Goal: Task Accomplishment & Management: Manage account settings

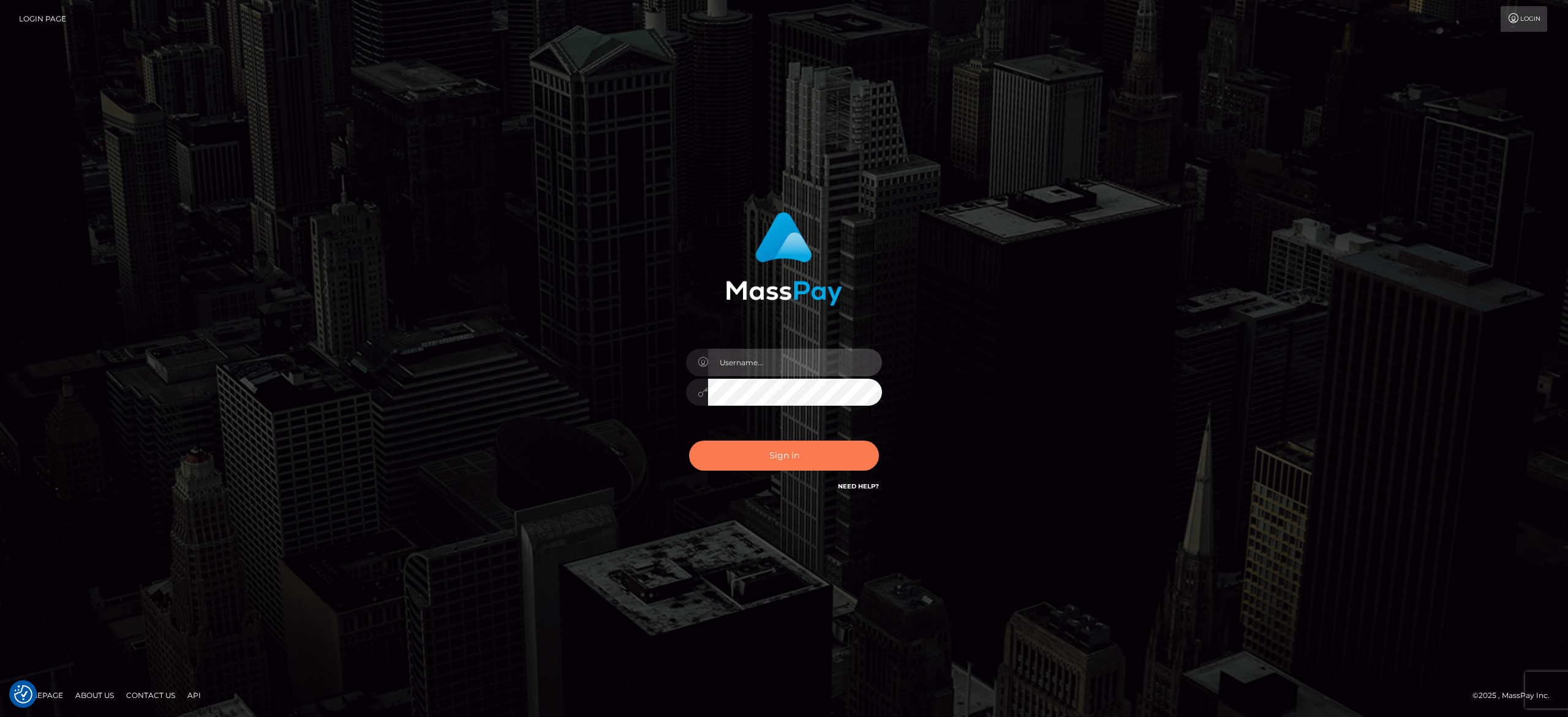
type input "[PERSON_NAME].[PERSON_NAME]"
click at [806, 442] on button "Sign in" at bounding box center [784, 455] width 190 height 30
type input "[PERSON_NAME].[PERSON_NAME]"
click at [806, 442] on button "Sign in" at bounding box center [784, 455] width 190 height 30
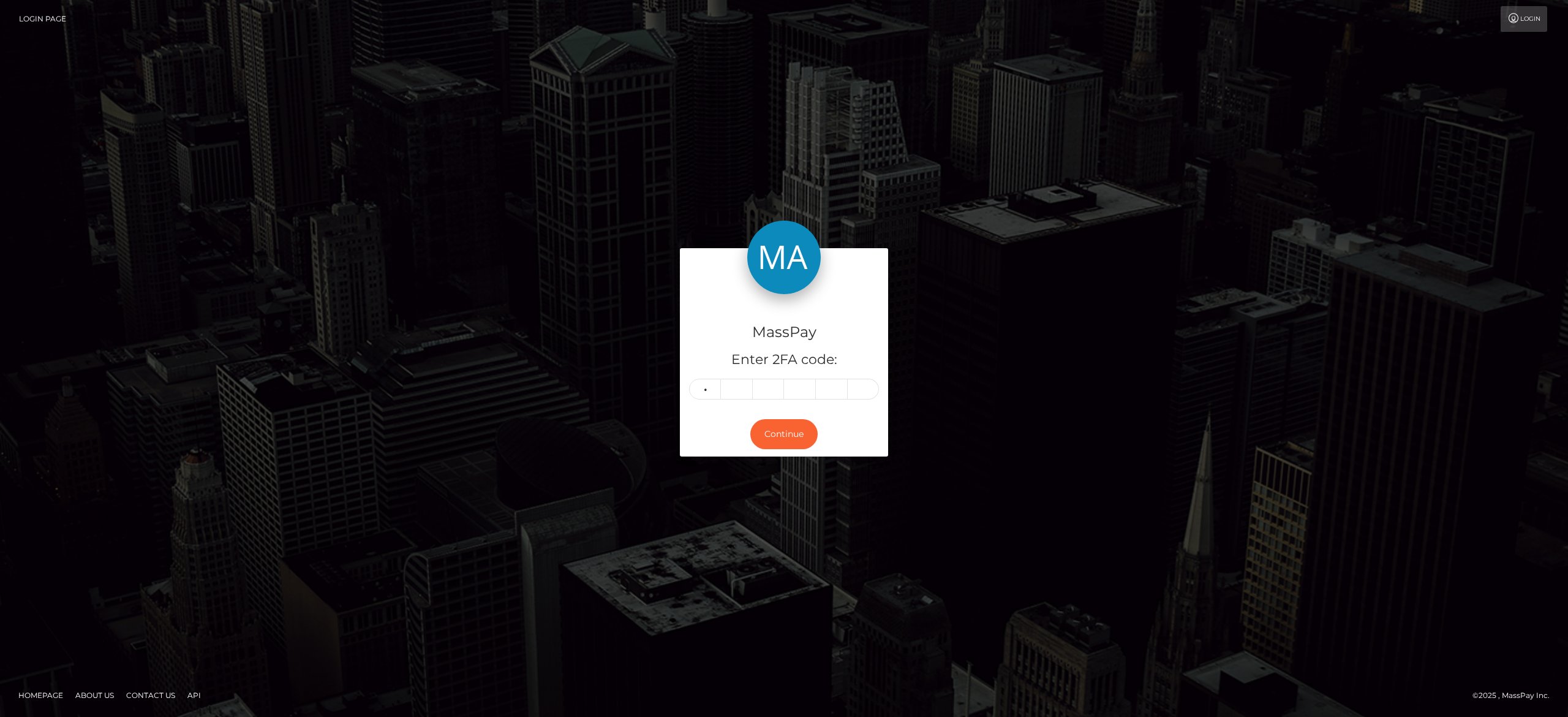
type input "5"
type input "2"
type input "1"
type input "2"
type input "3"
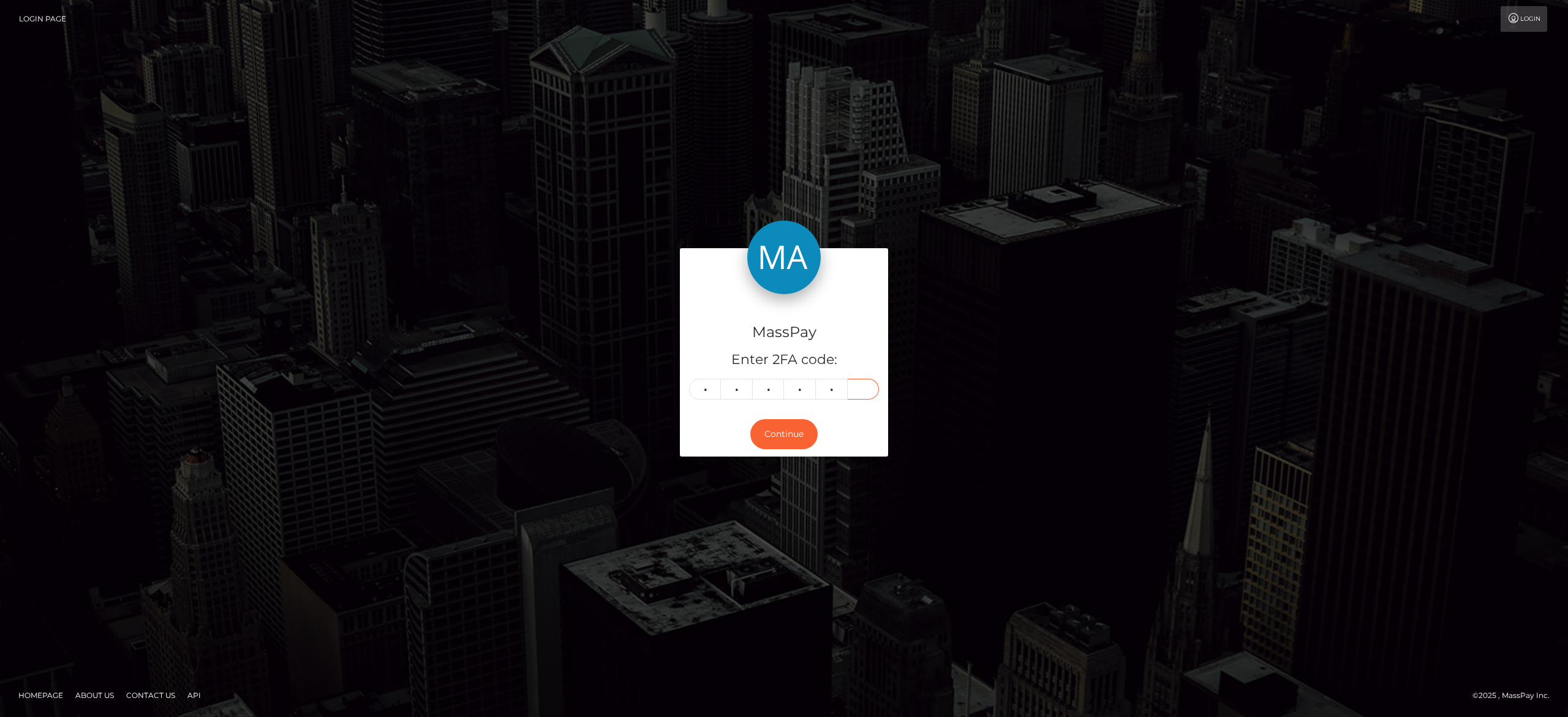
type input "4"
